Goal: Task Accomplishment & Management: Complete application form

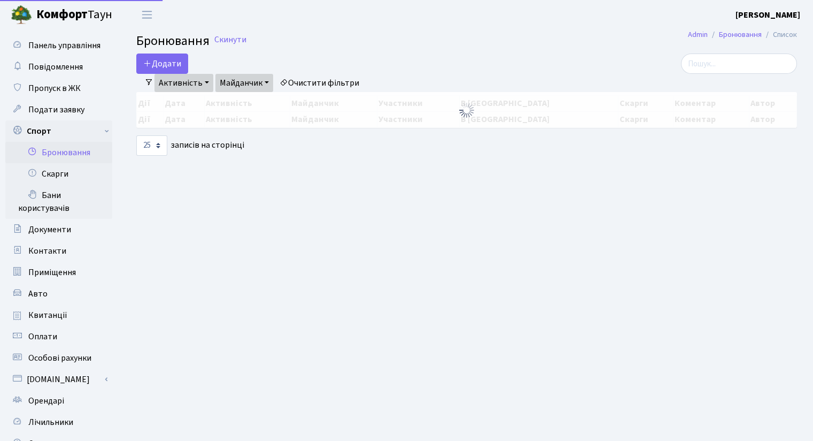
select select "25"
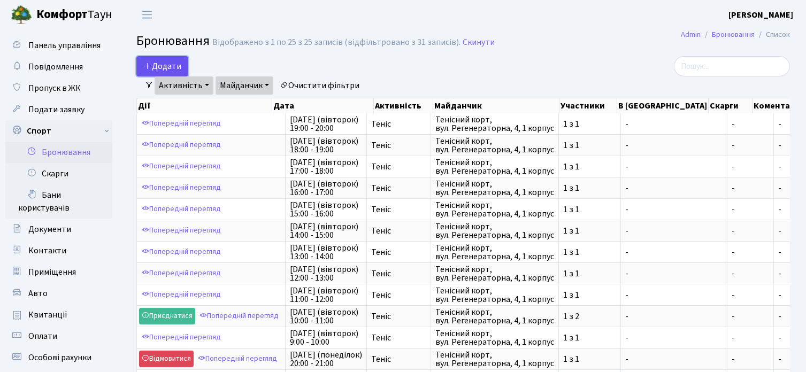
click at [160, 61] on button "Додати" at bounding box center [162, 66] width 52 height 20
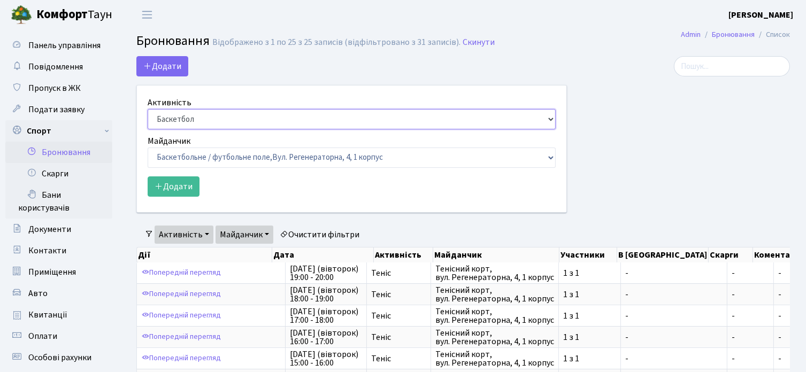
click at [163, 113] on select "Баскетбол Волейбол Йога Катання на роликах Настільний теніс Теніс Футбол Фітнес" at bounding box center [352, 119] width 408 height 20
select select "1"
click at [148, 109] on select "Баскетбол Волейбол Йога Катання на роликах Настільний теніс Теніс Футбол Фітнес" at bounding box center [352, 119] width 408 height 20
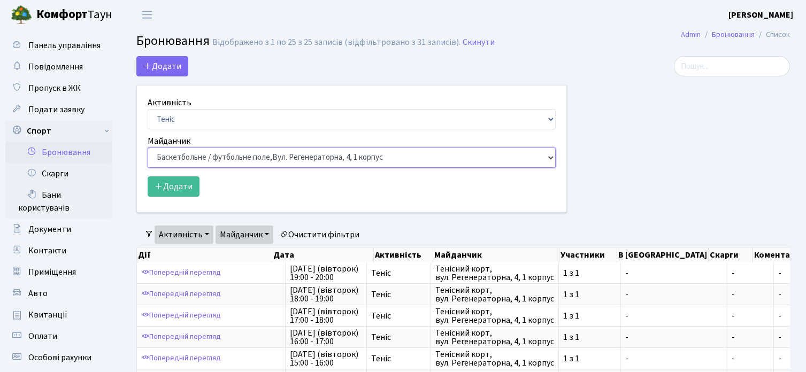
click at [182, 151] on select "Баскетбольне / футбольне поле, Вул. Регенераторна, 4, 1 корпус Баскетбольне пол…" at bounding box center [352, 158] width 408 height 20
select select "1"
click at [148, 148] on select "Баскетбольне / футбольне поле, Вул. Регенераторна, 4, 1 корпус Баскетбольне пол…" at bounding box center [352, 158] width 408 height 20
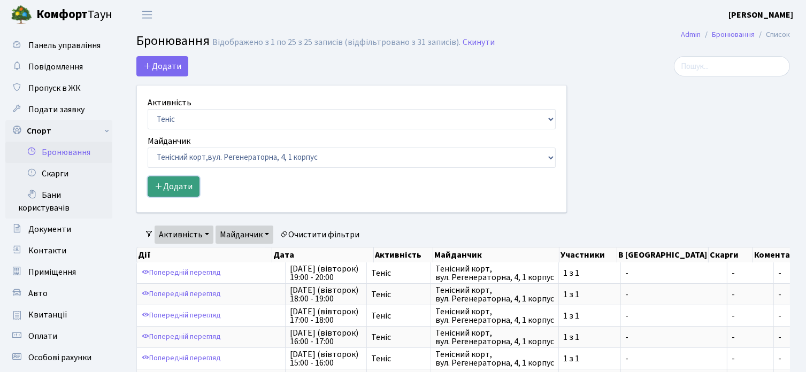
click at [178, 186] on button "Додати" at bounding box center [174, 186] width 52 height 20
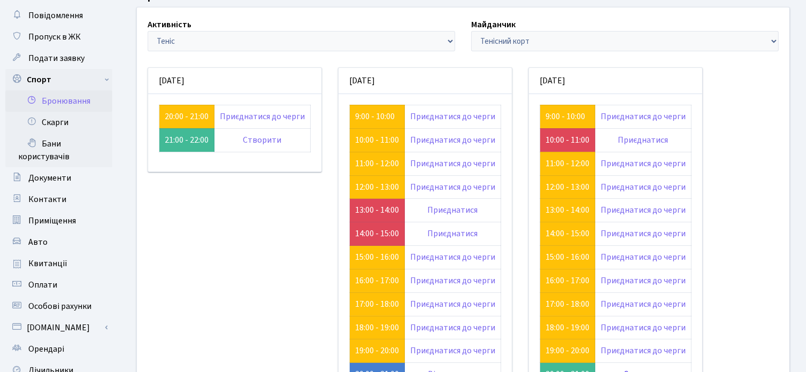
scroll to position [212, 0]
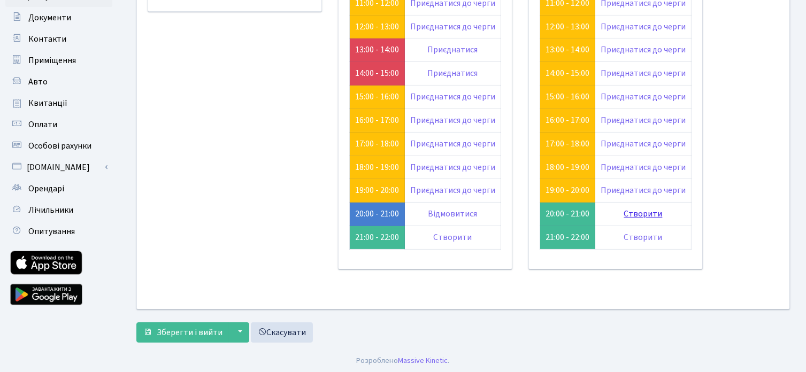
click at [639, 214] on link "Створити" at bounding box center [643, 214] width 38 height 12
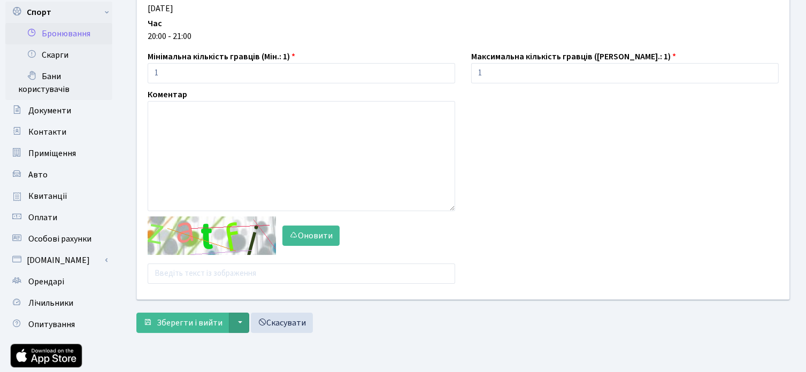
scroll to position [186, 0]
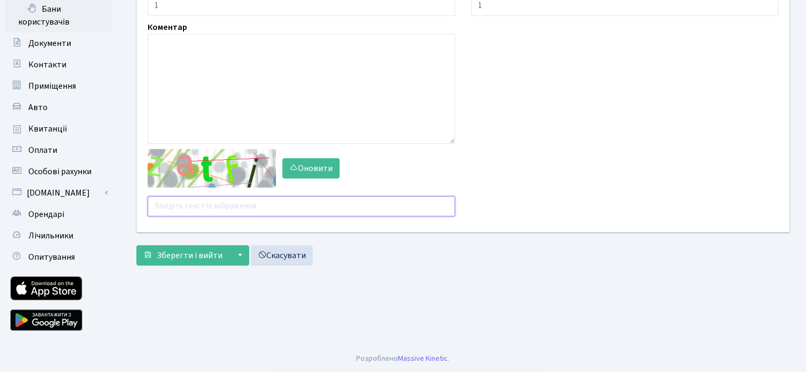
click at [199, 196] on input "text" at bounding box center [301, 206] width 307 height 20
type input "7ezjr"
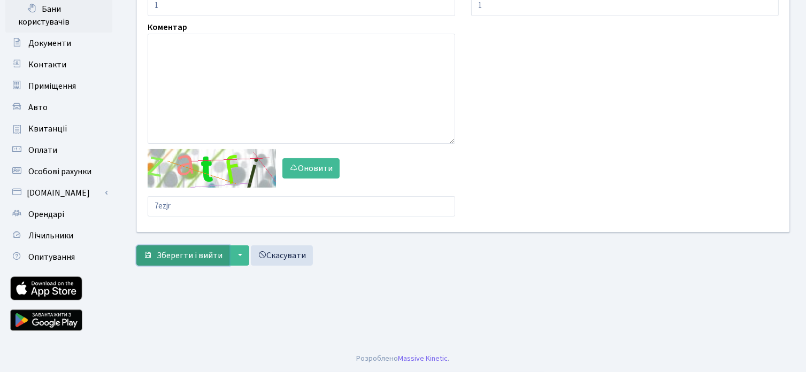
click at [182, 248] on button "Зберегти і вийти" at bounding box center [182, 255] width 93 height 20
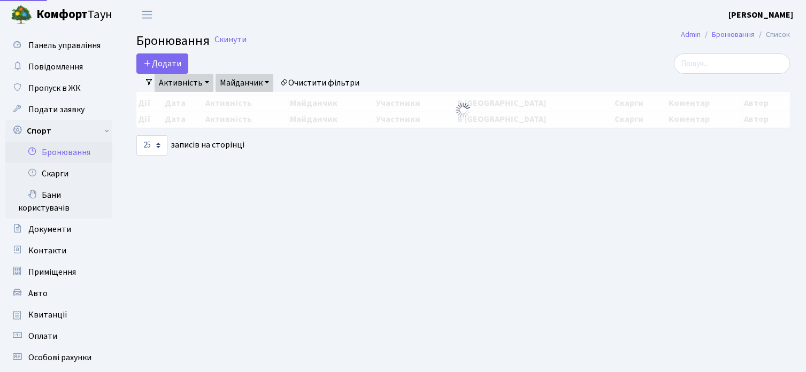
select select "25"
